Goal: Navigation & Orientation: Find specific page/section

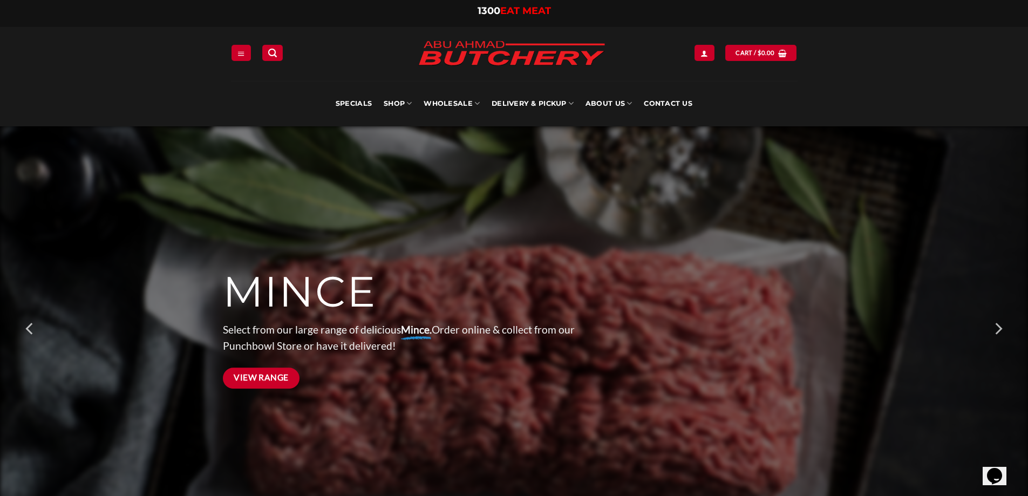
click at [263, 386] on link "View Range" at bounding box center [261, 378] width 77 height 21
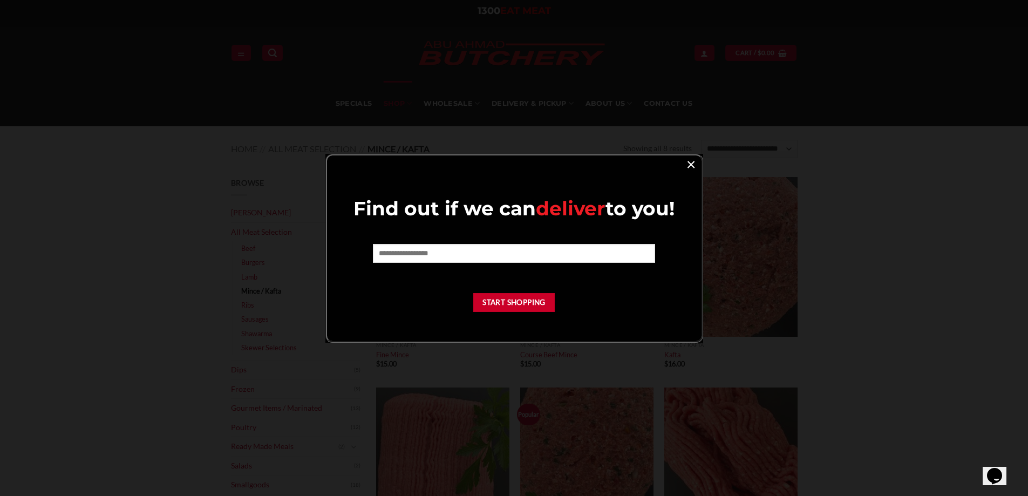
click at [693, 165] on link "×" at bounding box center [691, 164] width 16 height 15
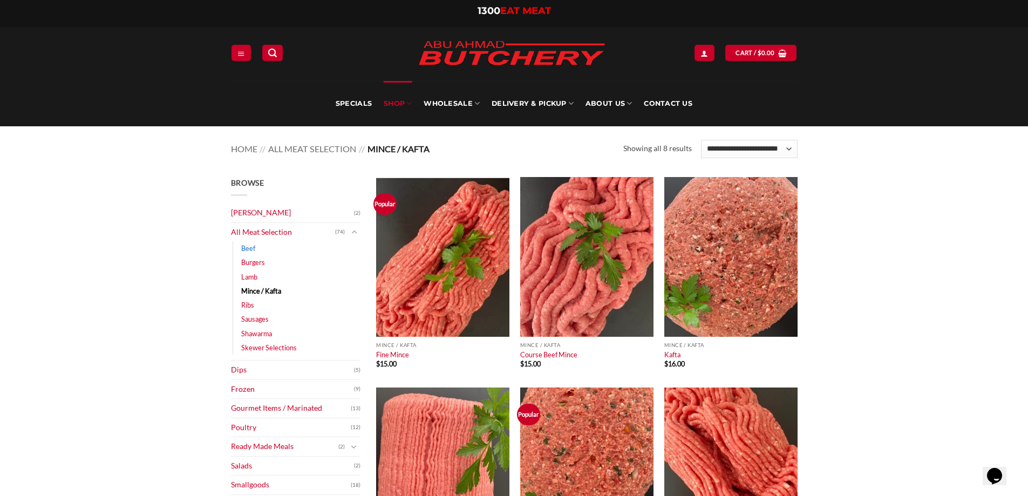
click at [243, 246] on link "Beef" at bounding box center [248, 248] width 14 height 14
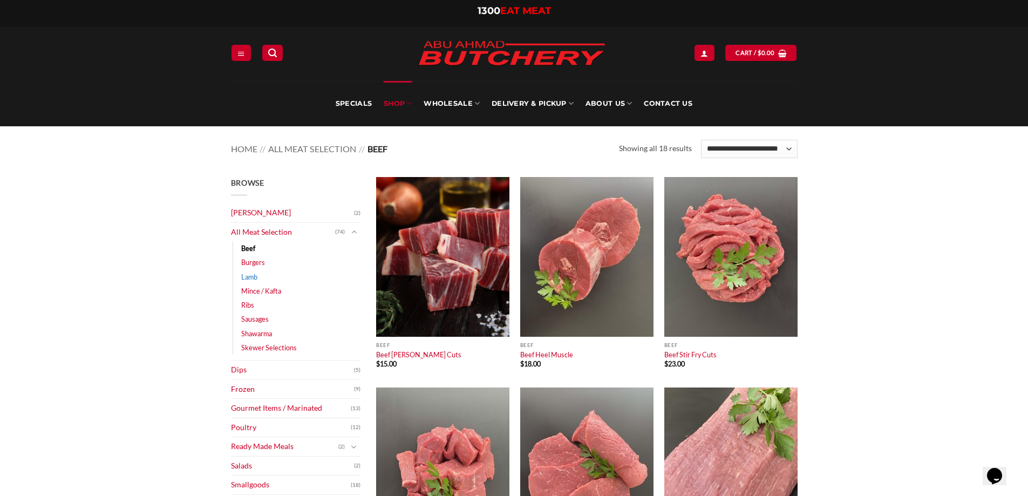
click at [246, 274] on link "Lamb" at bounding box center [249, 277] width 16 height 14
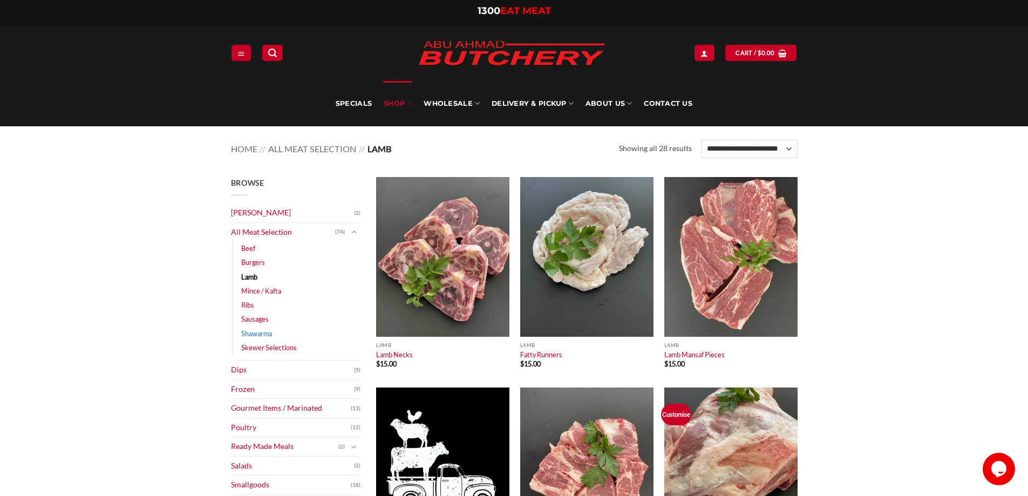
click at [252, 331] on link "Shawarma" at bounding box center [256, 334] width 31 height 14
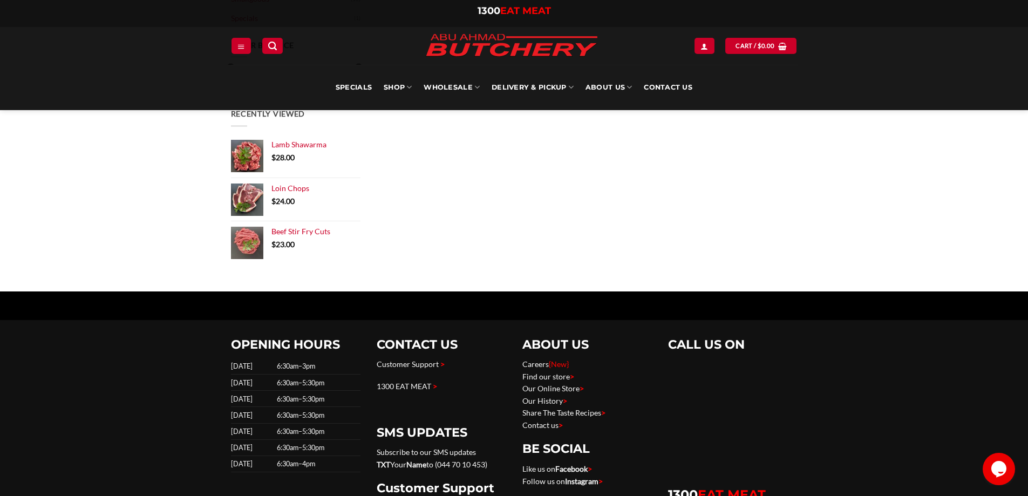
scroll to position [162, 0]
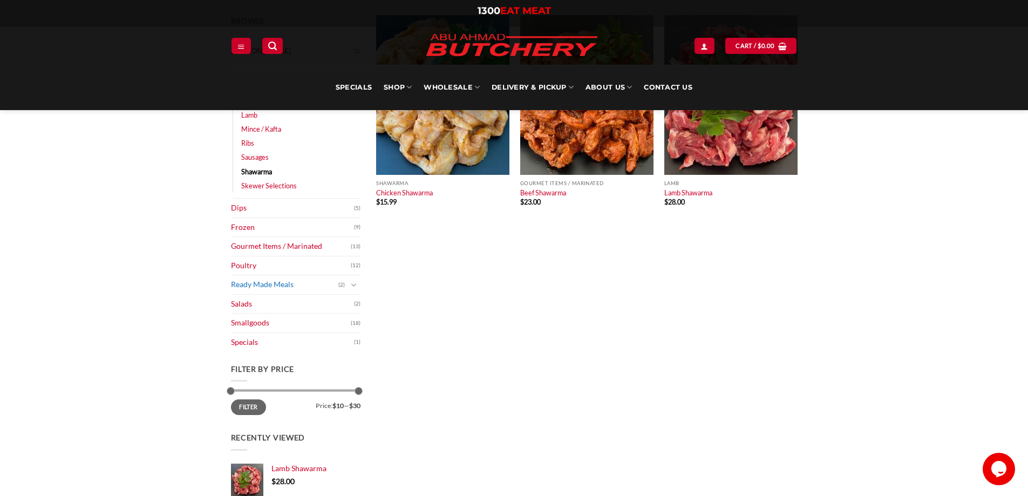
click at [270, 285] on link "Ready Made Meals" at bounding box center [284, 284] width 107 height 19
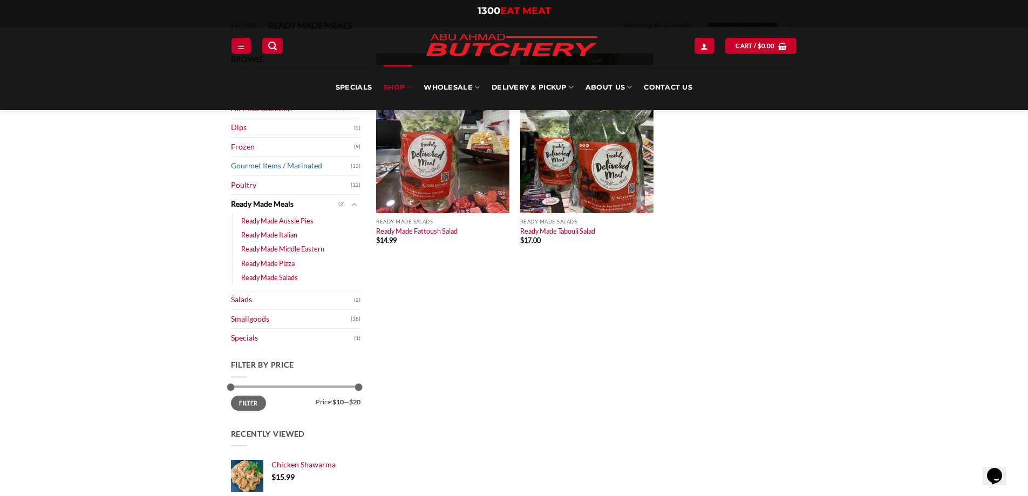
scroll to position [108, 0]
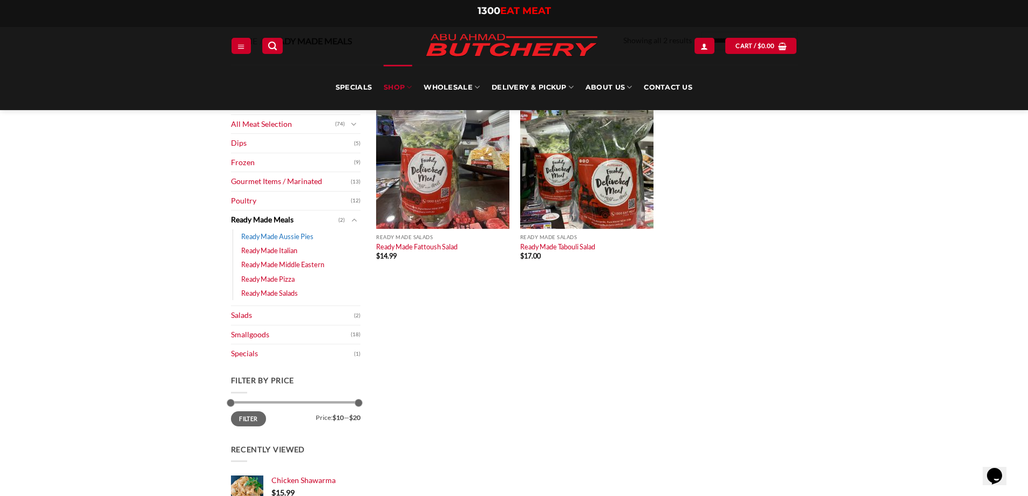
click at [287, 235] on link "Ready Made Aussie Pies" at bounding box center [277, 236] width 72 height 14
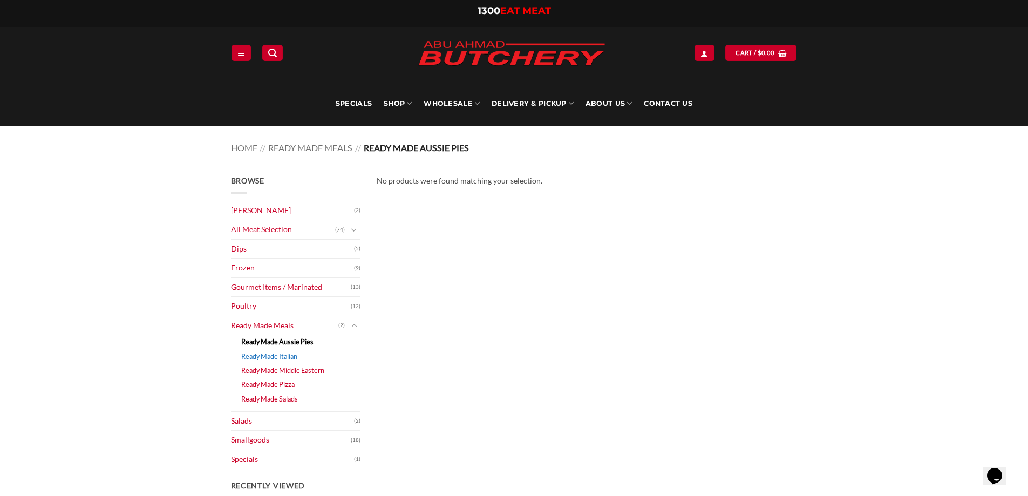
click at [281, 354] on link "Ready Made Italian" at bounding box center [269, 356] width 56 height 14
click at [275, 371] on link "Ready Made Middle Eastern" at bounding box center [282, 370] width 83 height 14
click at [266, 388] on link "Ready Made Pizza" at bounding box center [267, 384] width 53 height 14
click at [262, 400] on link "Ready Made Salads" at bounding box center [269, 399] width 57 height 14
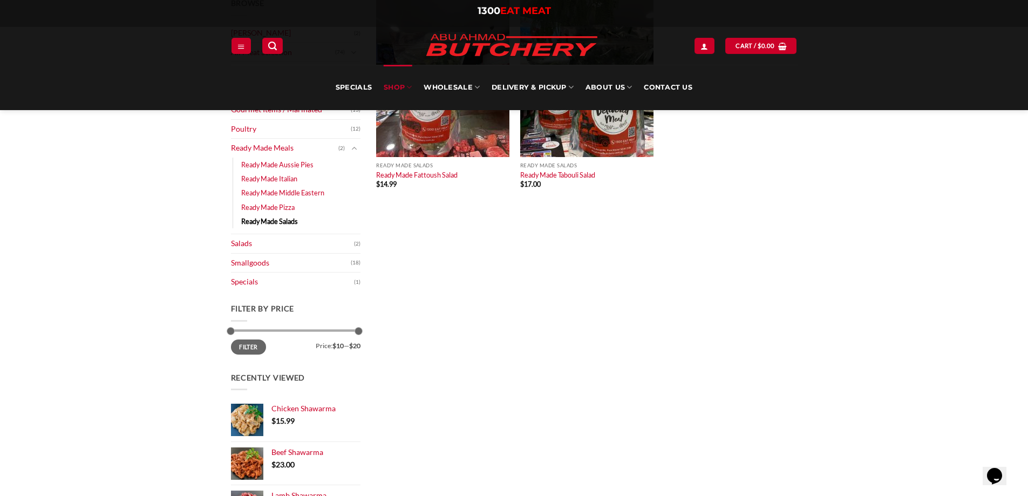
scroll to position [270, 0]
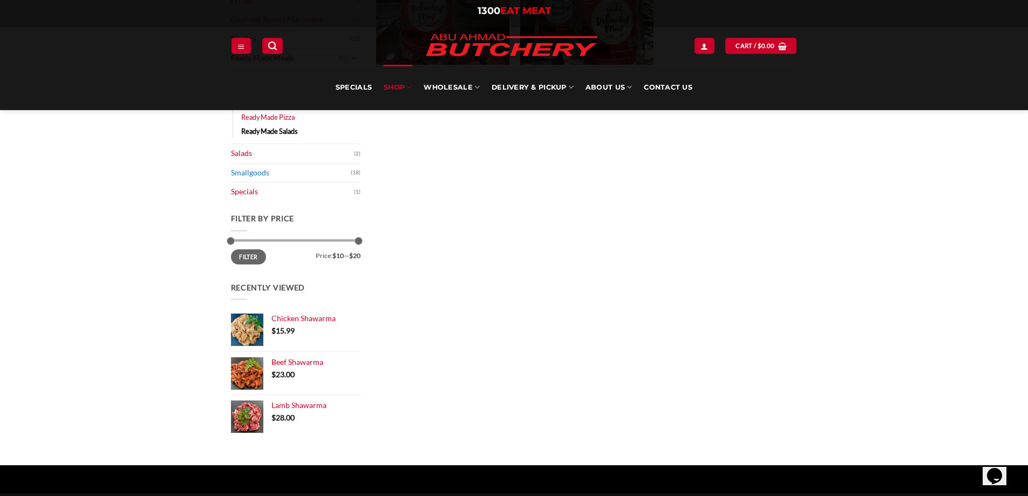
click at [253, 170] on link "Smallgoods" at bounding box center [291, 173] width 120 height 19
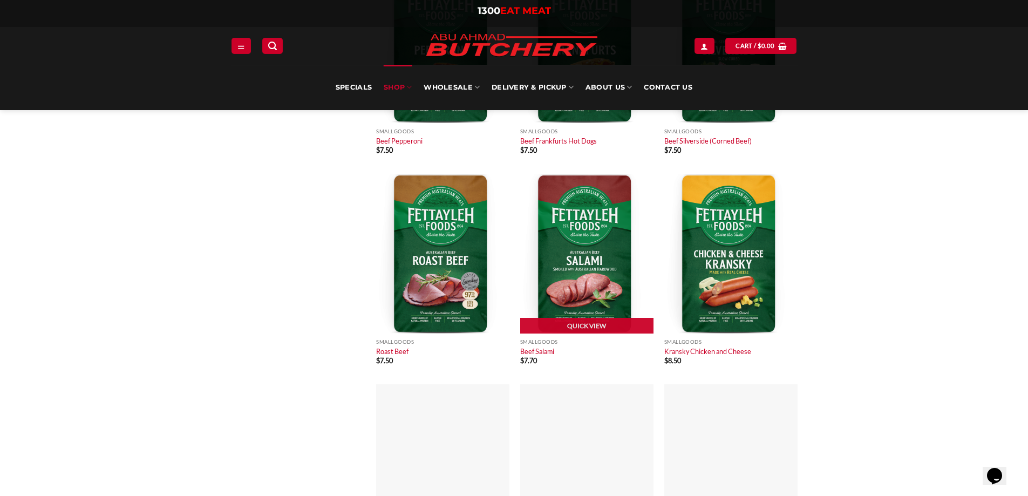
scroll to position [648, 0]
